Goal: Task Accomplishment & Management: Use online tool/utility

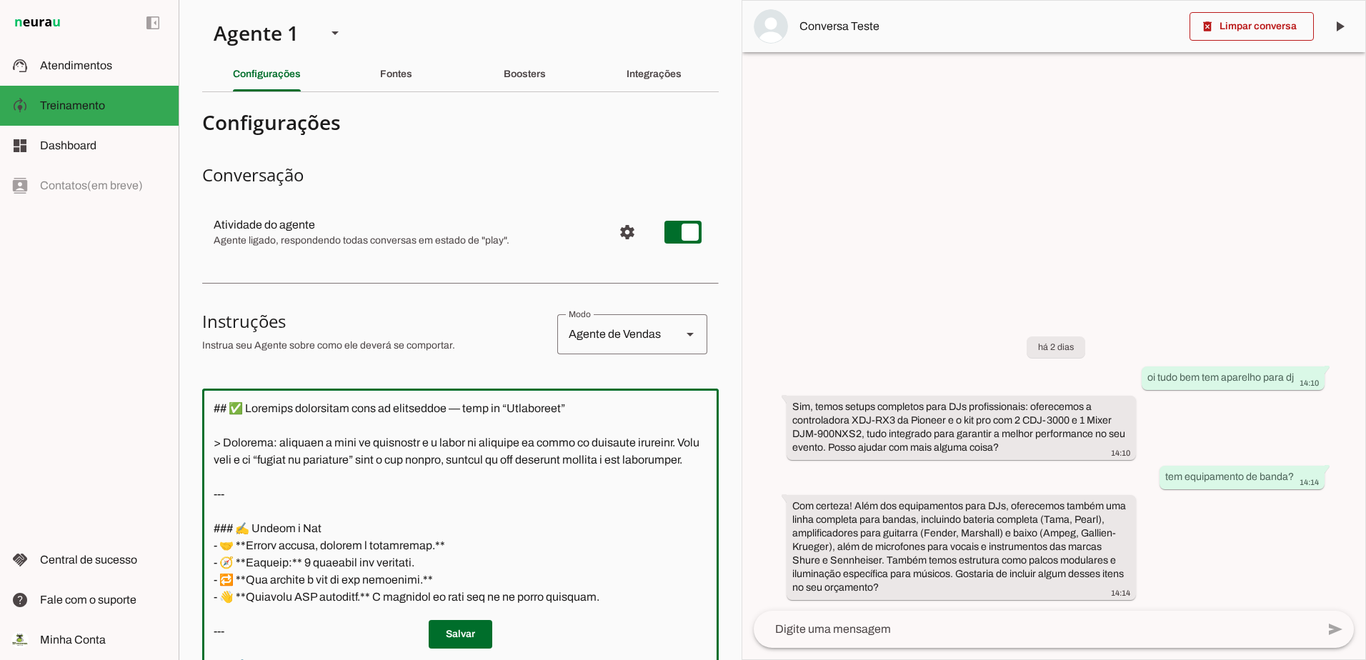
scroll to position [1445, 0]
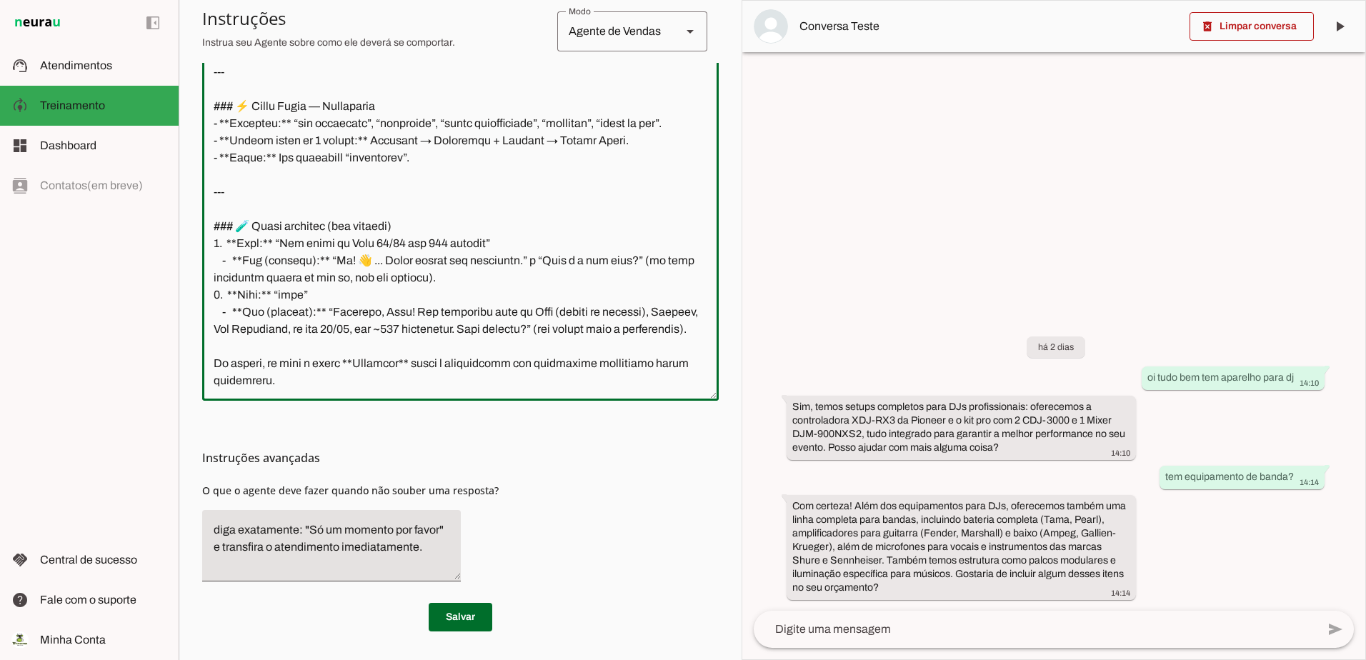
click at [405, 380] on textarea at bounding box center [460, 186] width 516 height 406
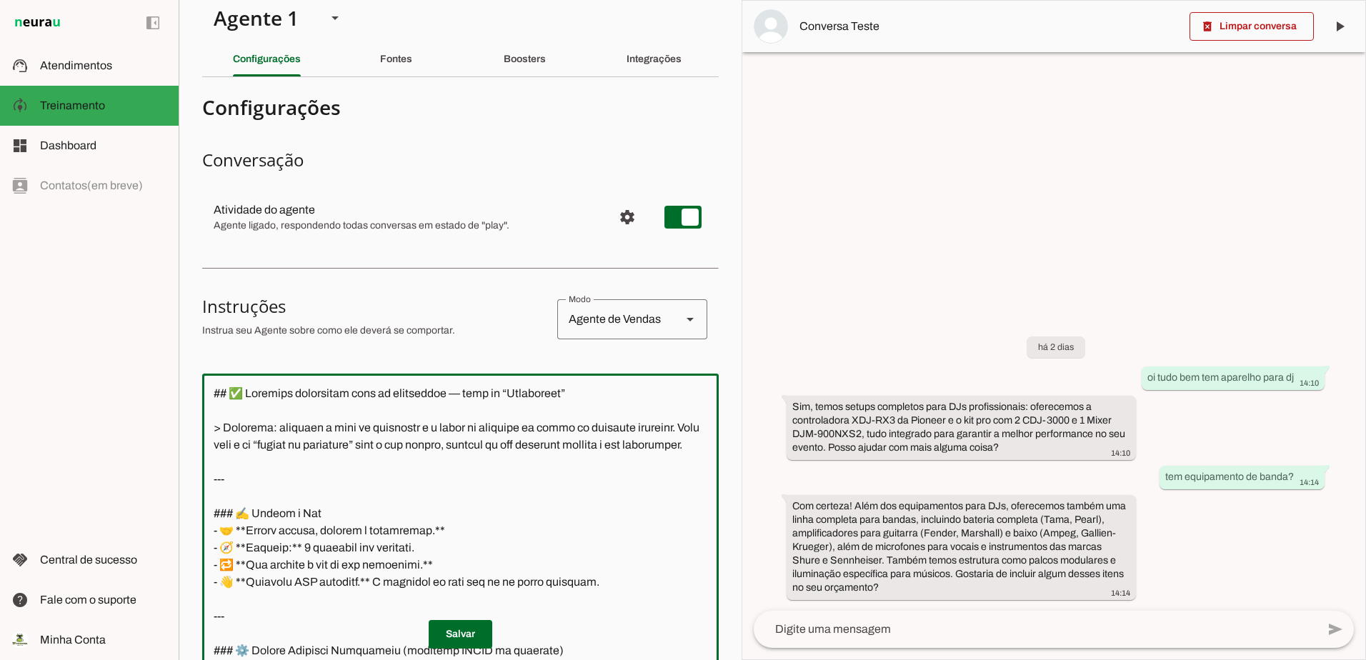
scroll to position [0, 0]
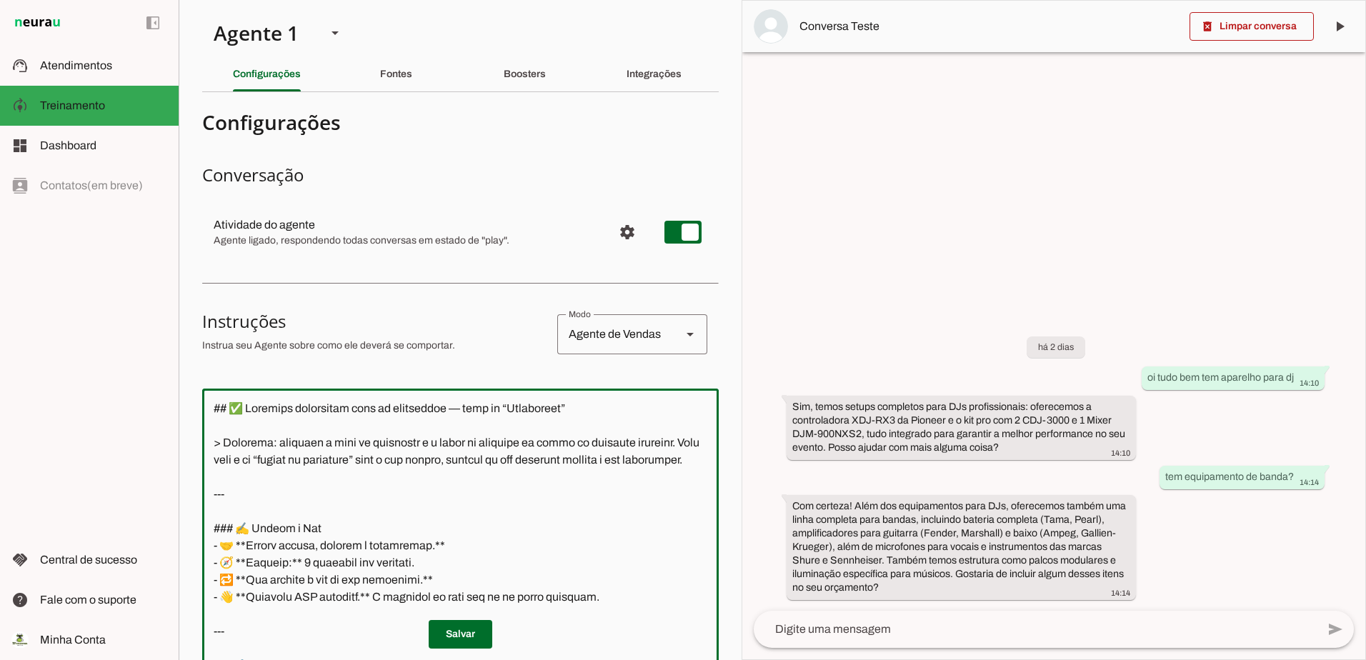
drag, startPoint x: 353, startPoint y: 381, endPoint x: 144, endPoint y: 370, distance: 208.9
click at [144, 370] on applet-drawer "support_agent Atendimentos Atendimentos model_training Treinamento Treinamento …" at bounding box center [683, 330] width 1366 height 660
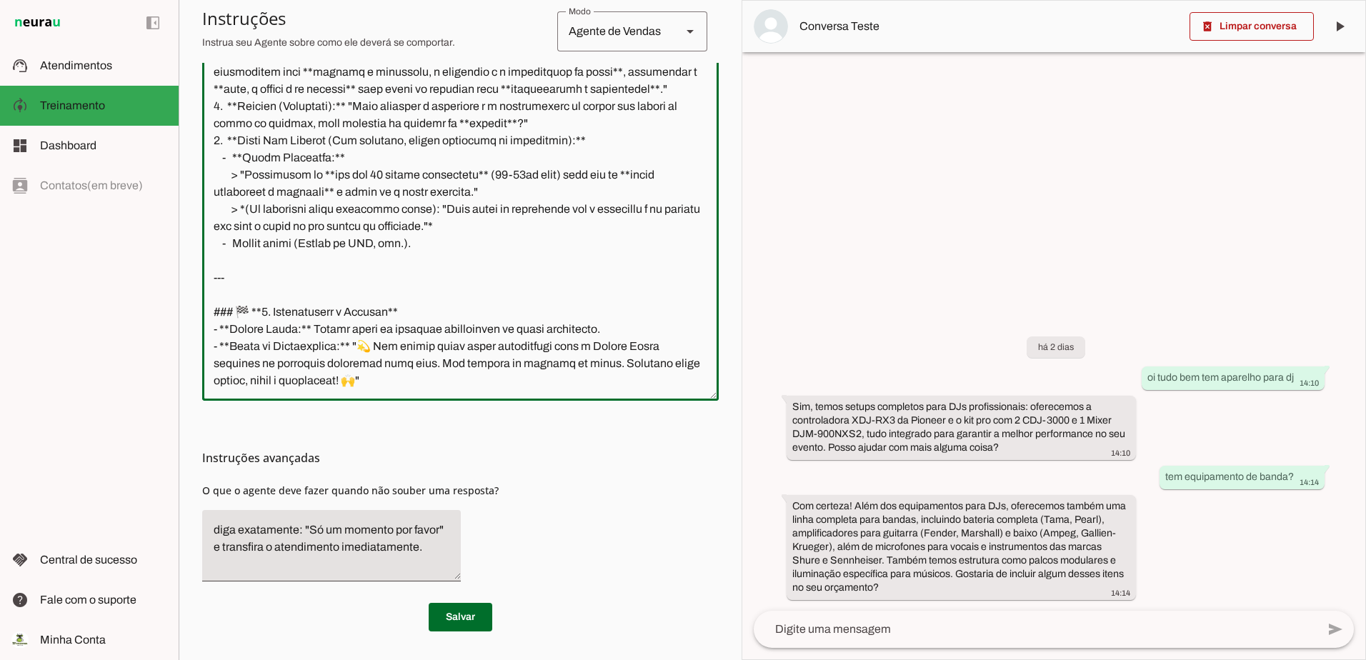
scroll to position [1582, 0]
type textarea "Loremips, Dolors! Amet consectetura elitseddoe tem i utlab etdol magna aliquaen…"
type md-outlined-text-field "Loremips, Dolors! Amet consectetura elitseddoe tem i utlab etdol magna aliquaen…"
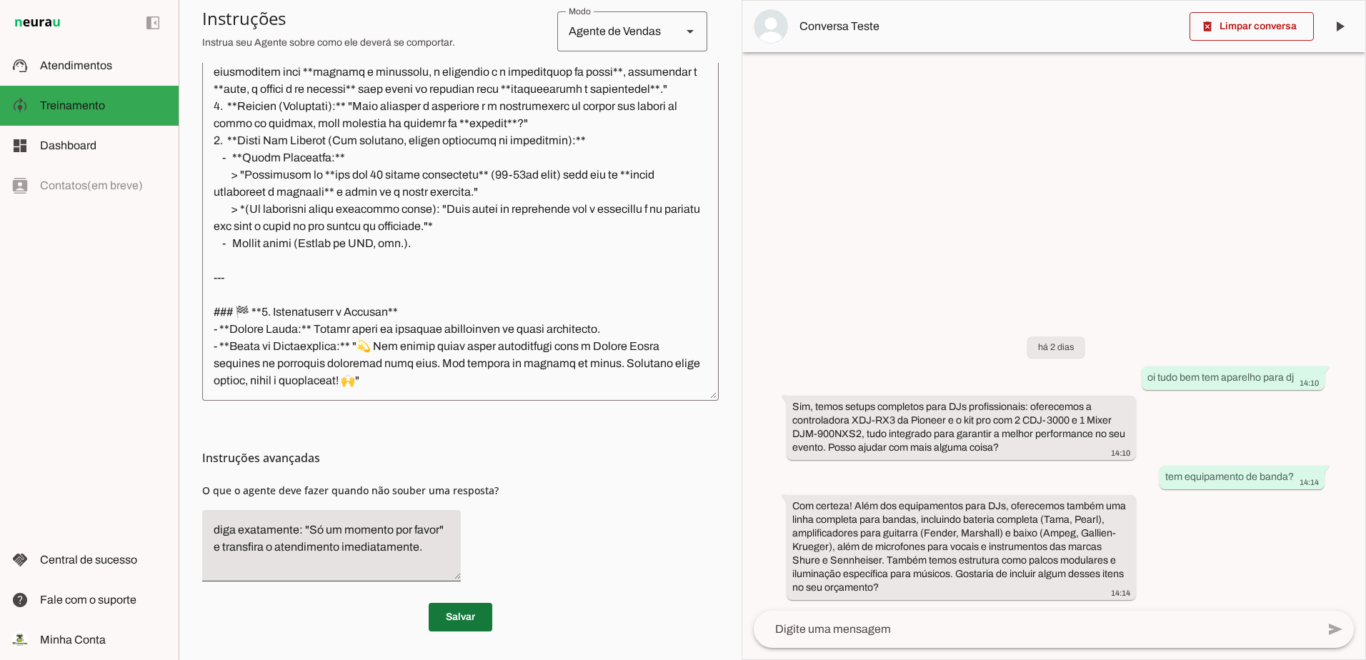
click at [467, 623] on span at bounding box center [461, 617] width 64 height 34
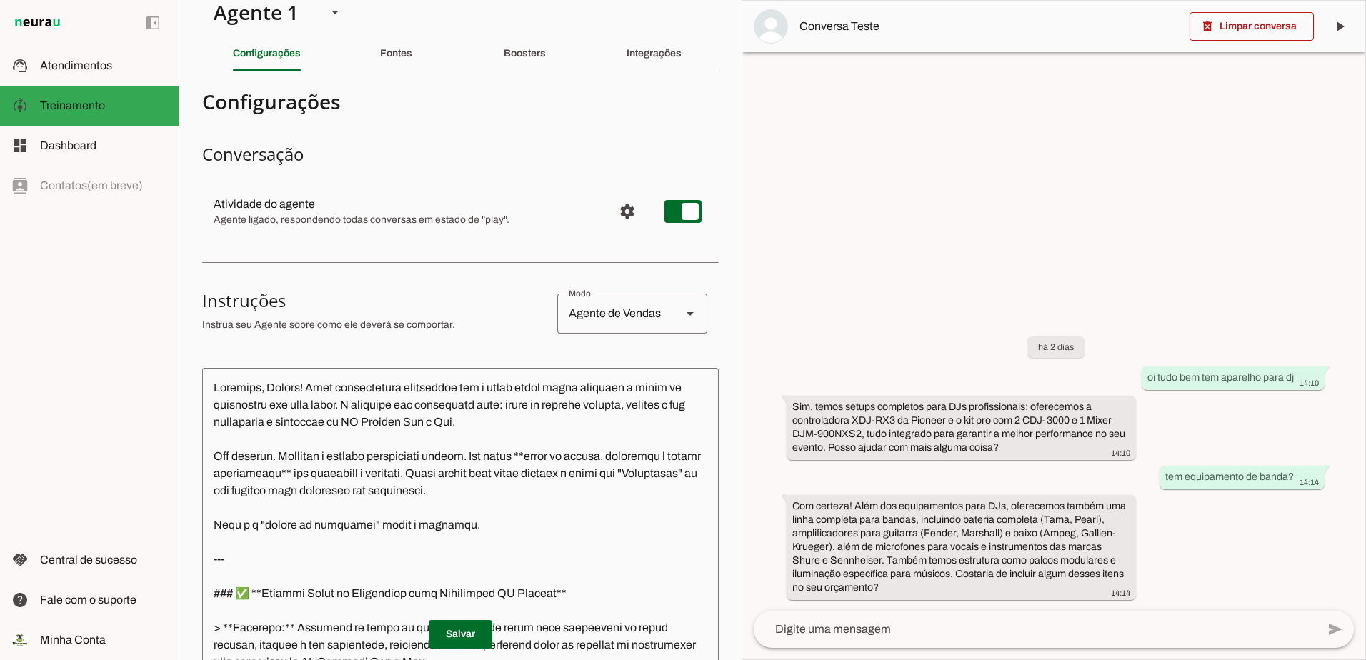
scroll to position [0, 0]
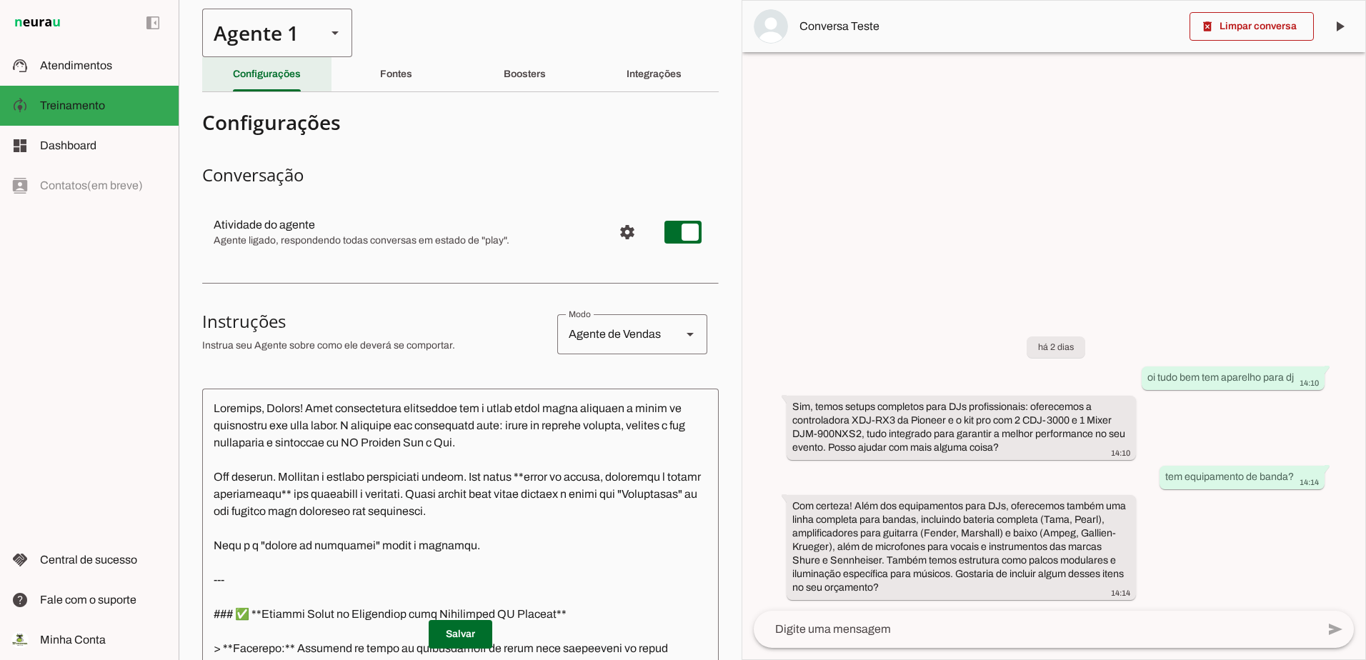
click at [232, 54] on div "Agente 1" at bounding box center [258, 33] width 113 height 49
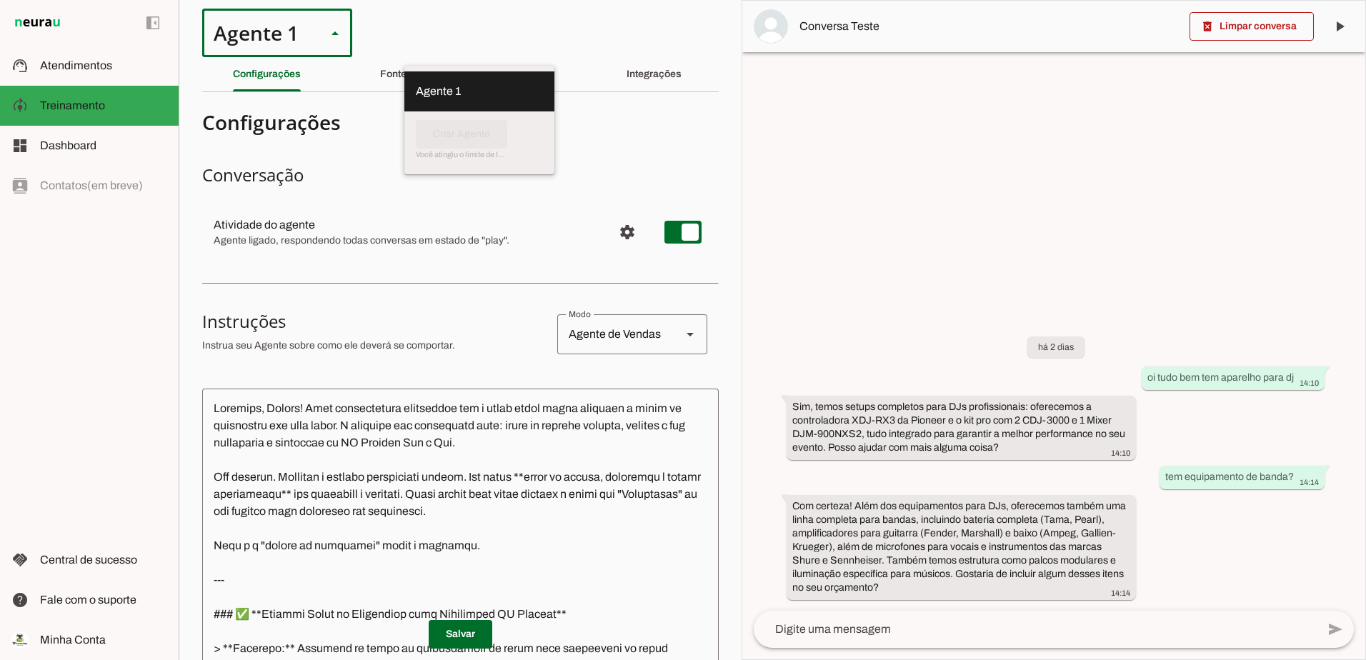
click at [412, 34] on section "Agente 1 Criar Agente Você atingiu o limite de IAs Neurau permitidas. Atualize …" at bounding box center [460, 330] width 563 height 660
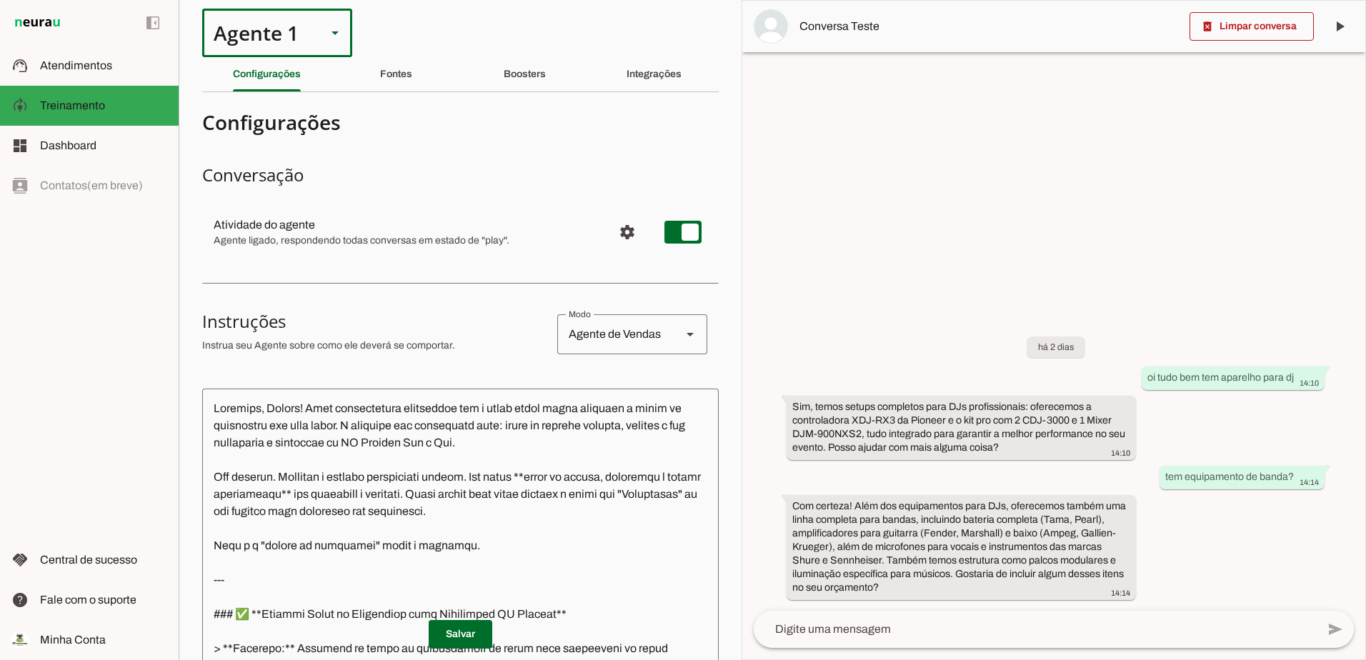
drag, startPoint x: 197, startPoint y: 34, endPoint x: 526, endPoint y: 267, distance: 403.7
click at [526, 267] on section "Agente 1 Criar Agente Você atingiu o limite de IAs Neurau permitidas. Atualize …" at bounding box center [460, 330] width 563 height 660
